Goal: Task Accomplishment & Management: Use online tool/utility

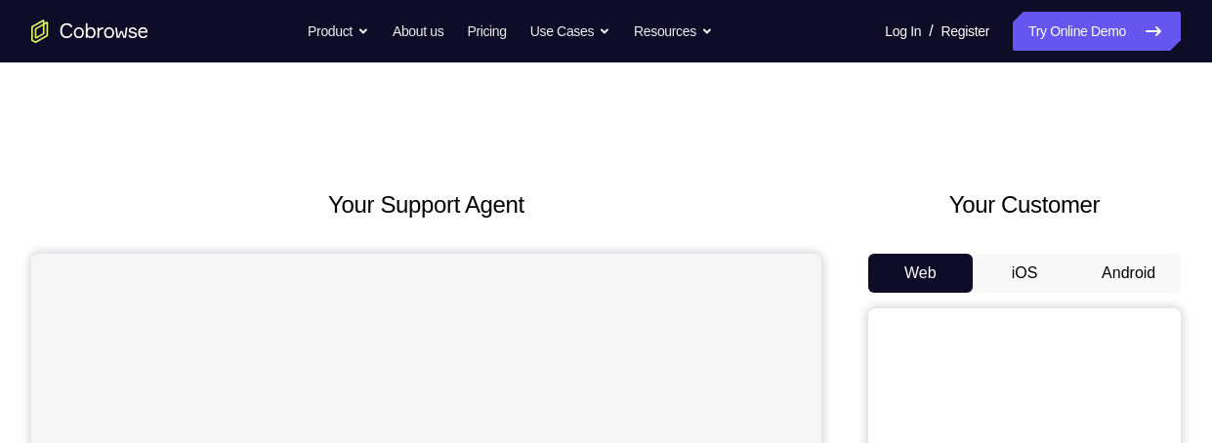
click at [1118, 263] on button "Android" at bounding box center [1128, 273] width 104 height 39
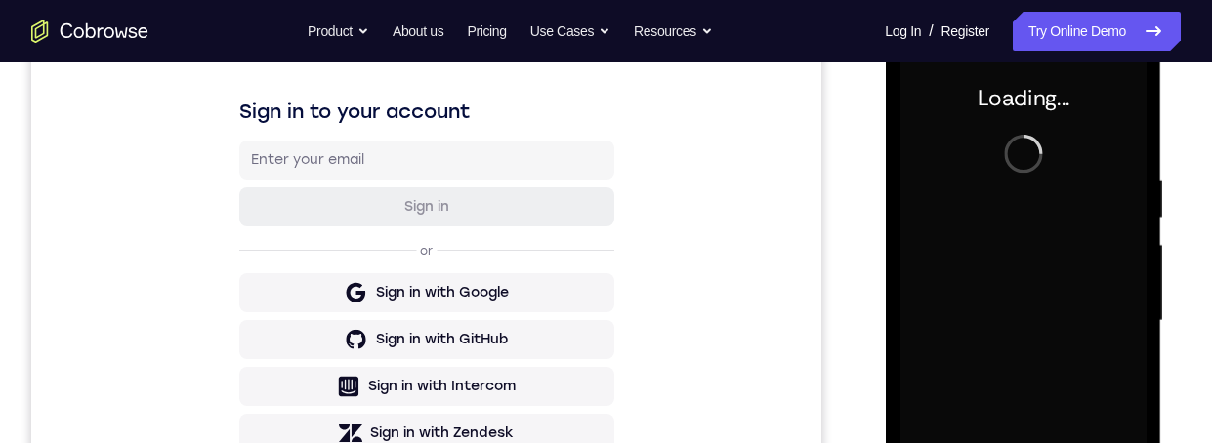
scroll to position [278, 0]
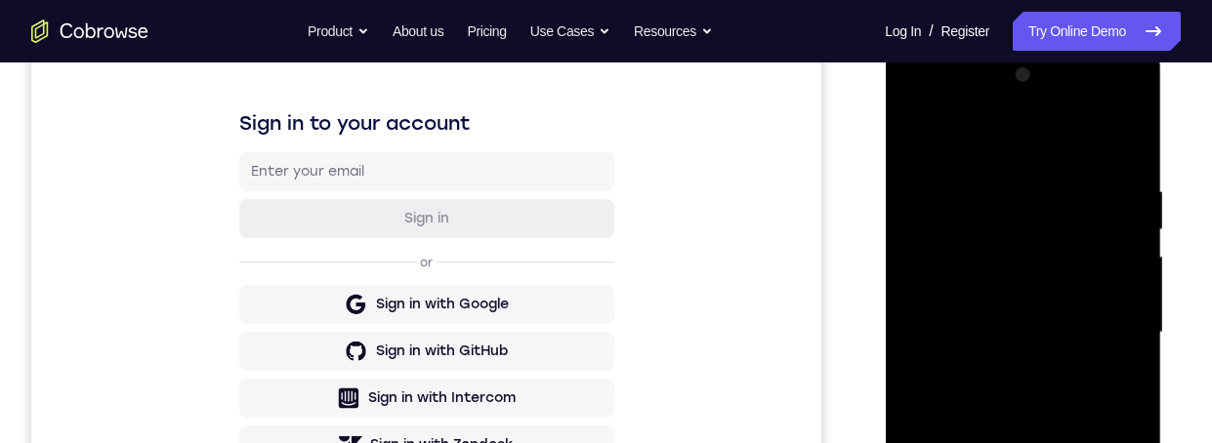
click at [1018, 442] on div at bounding box center [1022, 333] width 246 height 547
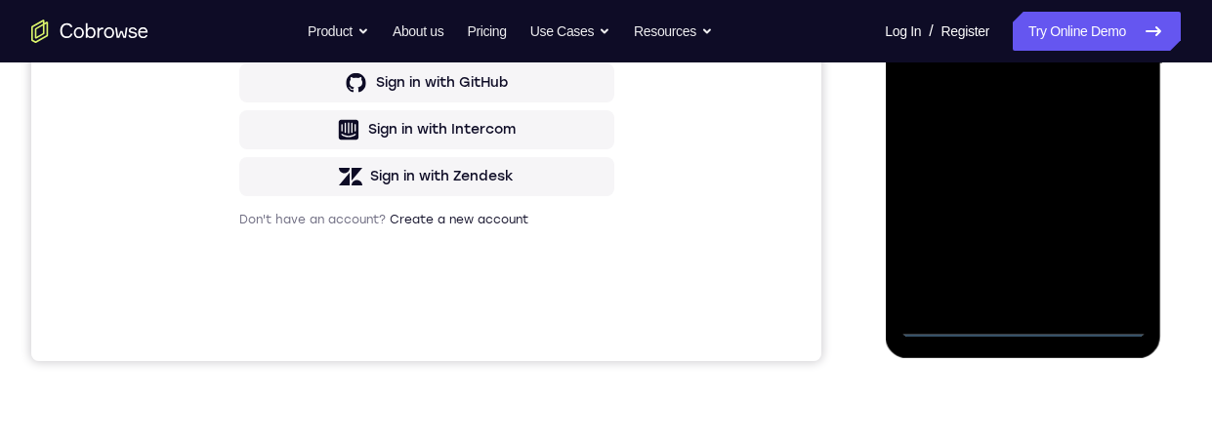
click at [1105, 237] on div at bounding box center [1022, 64] width 246 height 547
click at [918, 0] on div at bounding box center [1022, 64] width 246 height 547
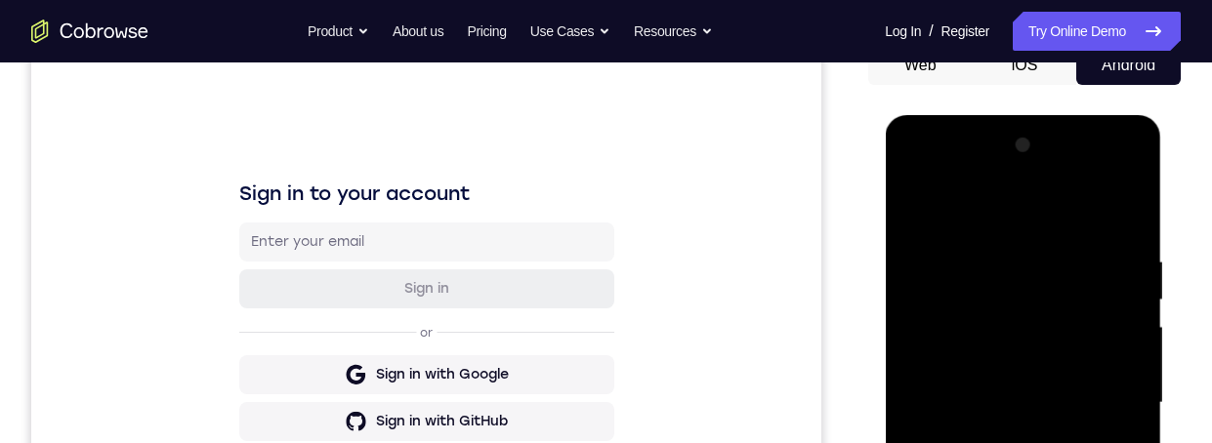
click at [1094, 392] on div at bounding box center [1022, 403] width 246 height 547
click at [999, 432] on div at bounding box center [1022, 403] width 246 height 547
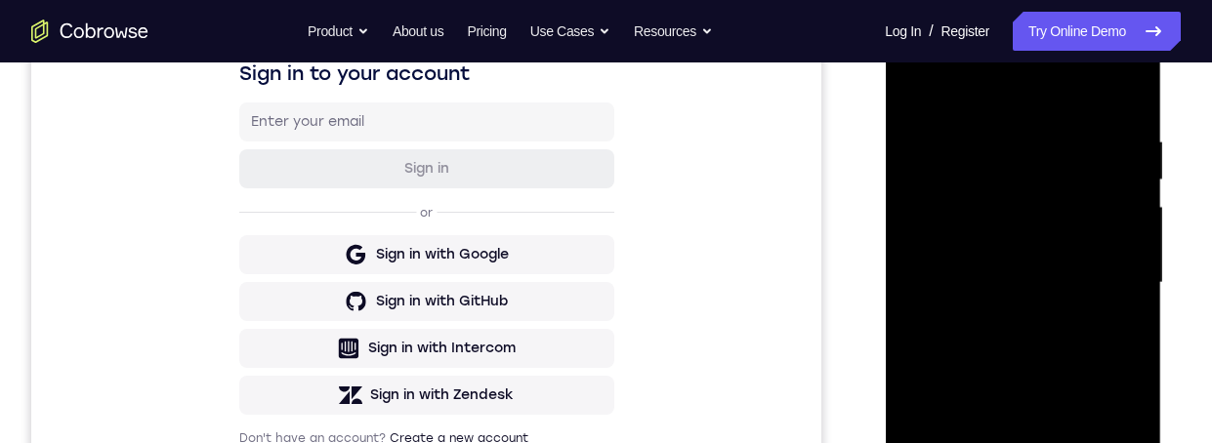
click at [1019, 264] on div at bounding box center [1022, 283] width 246 height 547
click at [1009, 250] on div at bounding box center [1022, 283] width 246 height 547
click at [1080, 287] on div at bounding box center [1022, 283] width 246 height 547
click at [1082, 348] on div at bounding box center [1022, 283] width 246 height 547
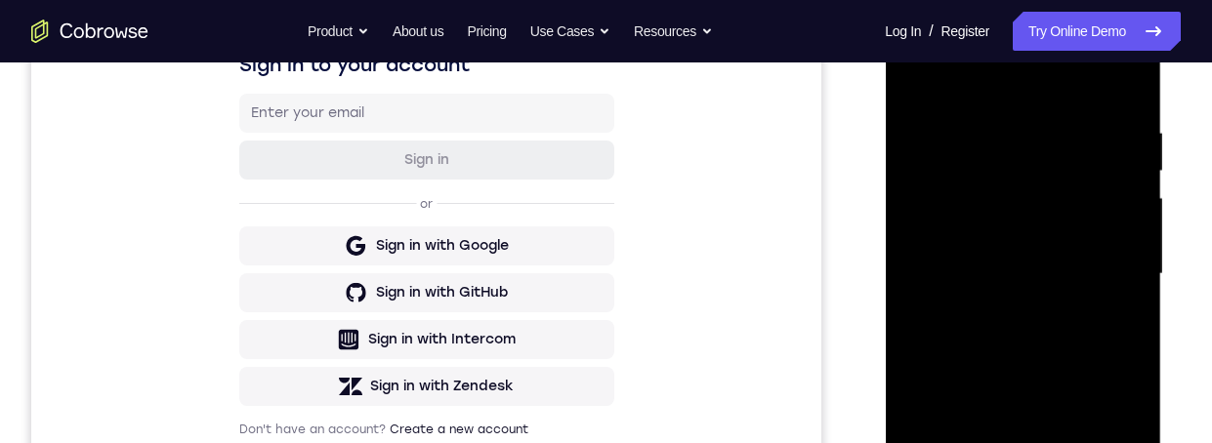
scroll to position [291, 0]
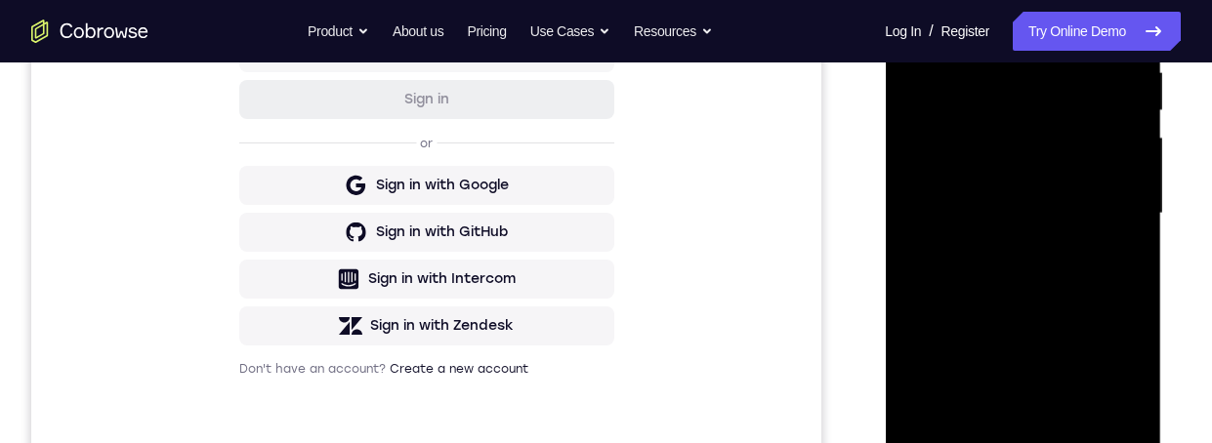
click at [1066, 293] on div at bounding box center [1022, 213] width 246 height 547
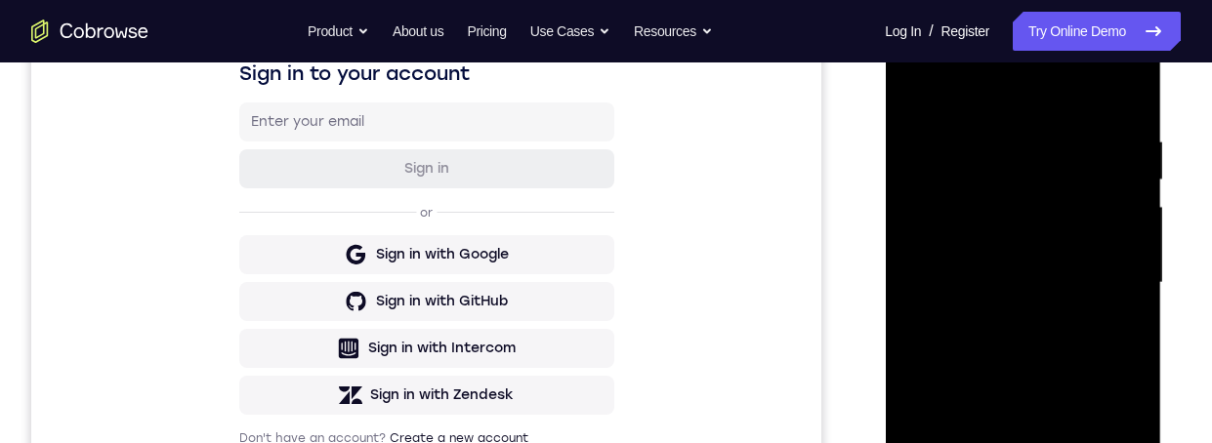
click at [1127, 265] on div at bounding box center [1022, 283] width 246 height 547
click at [1126, 277] on div at bounding box center [1022, 283] width 246 height 547
click at [915, 442] on div at bounding box center [1022, 283] width 246 height 547
